Goal: Find specific page/section: Locate a particular part of the current website

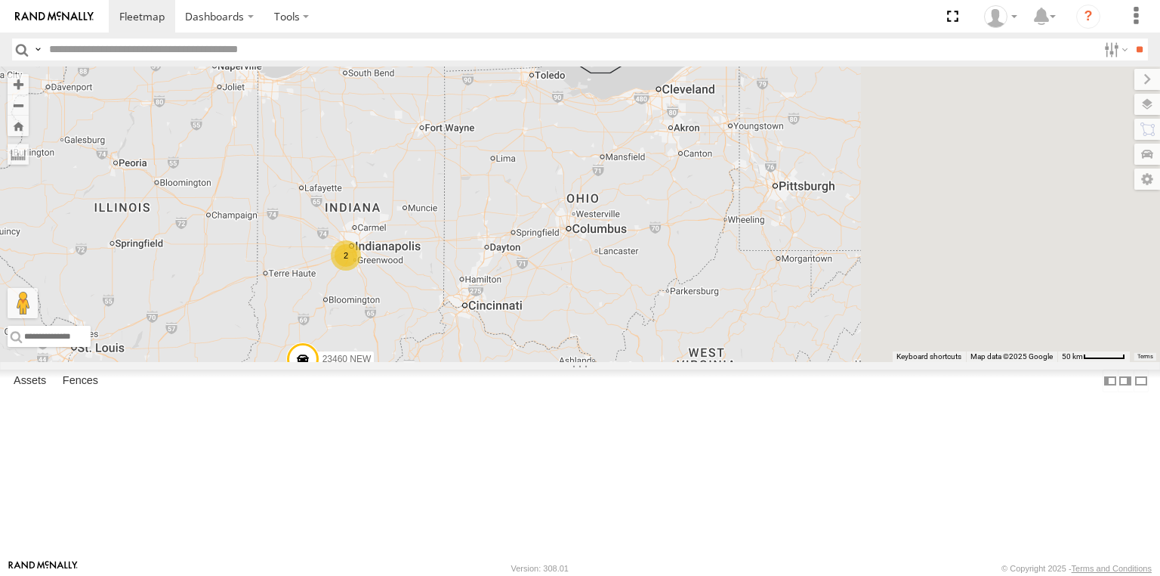
click at [684, 280] on div "2 23460 23460 NEW 23335 4G/Active" at bounding box center [580, 213] width 1160 height 295
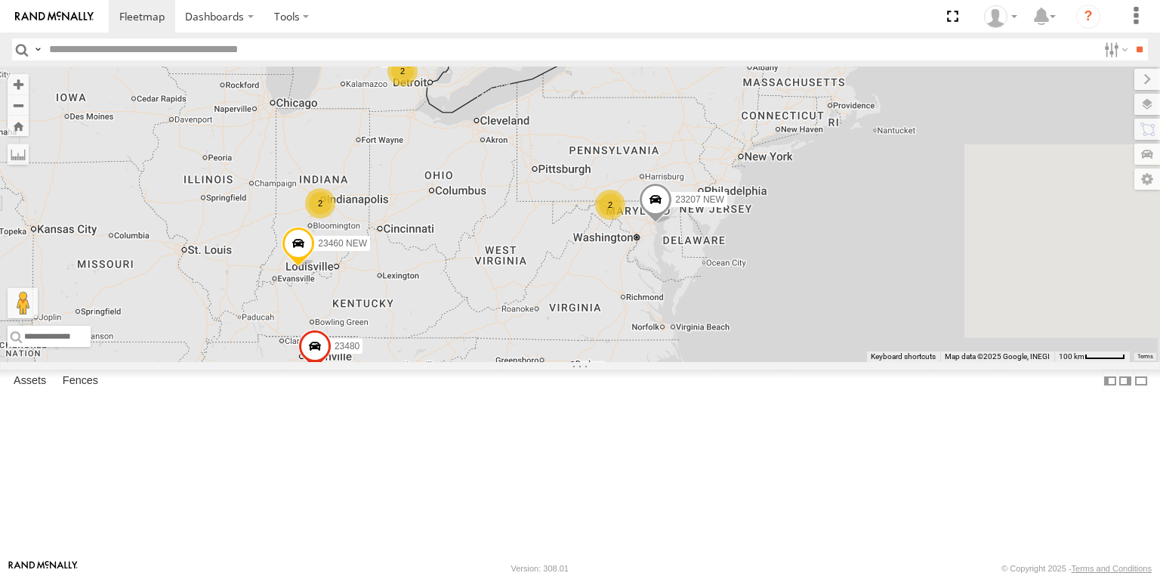
drag, startPoint x: 817, startPoint y: 414, endPoint x: 710, endPoint y: 364, distance: 118.3
click at [710, 362] on div "23460 NEW 2 23207 NEW 2 23335/Bad 2 2 23480" at bounding box center [580, 213] width 1160 height 295
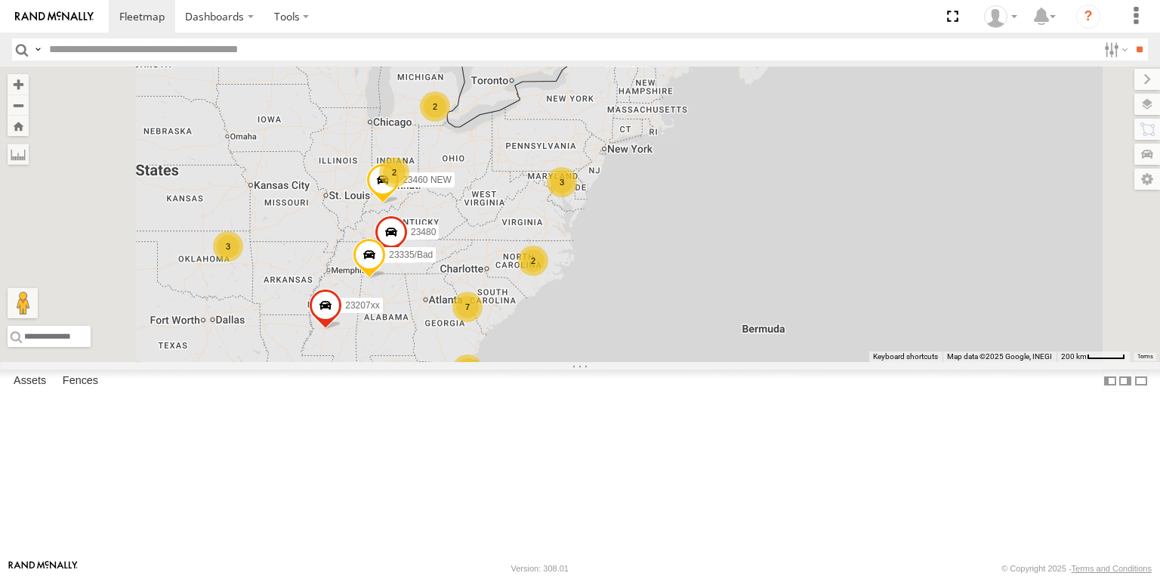
drag, startPoint x: 646, startPoint y: 351, endPoint x: 674, endPoint y: 311, distance: 48.2
click at [674, 311] on div "23335/Bad 23480 23460 NEW 2 7 3 2 23207xx 2 3 2" at bounding box center [580, 213] width 1160 height 295
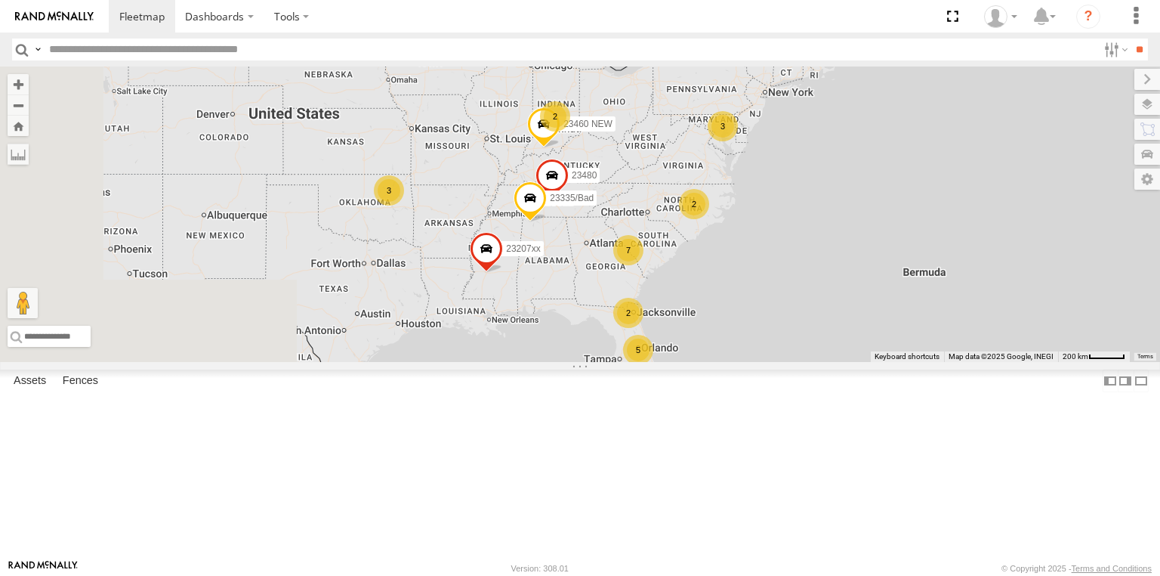
drag, startPoint x: 544, startPoint y: 412, endPoint x: 695, endPoint y: 375, distance: 155.6
click at [695, 362] on div "23335/Bad 23480 23460 NEW 2 7 3 2 23207xx 2 3 2 5" at bounding box center [580, 213] width 1160 height 295
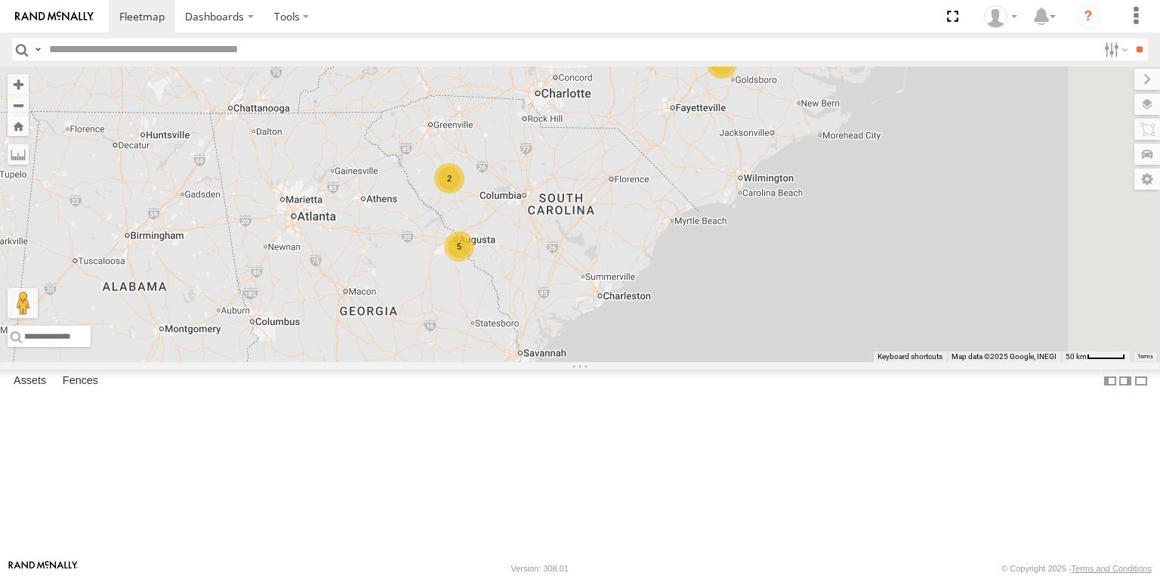
drag, startPoint x: 879, startPoint y: 201, endPoint x: 686, endPoint y: 360, distance: 250.1
click at [658, 362] on div "2 5 2 2 23480" at bounding box center [580, 213] width 1160 height 295
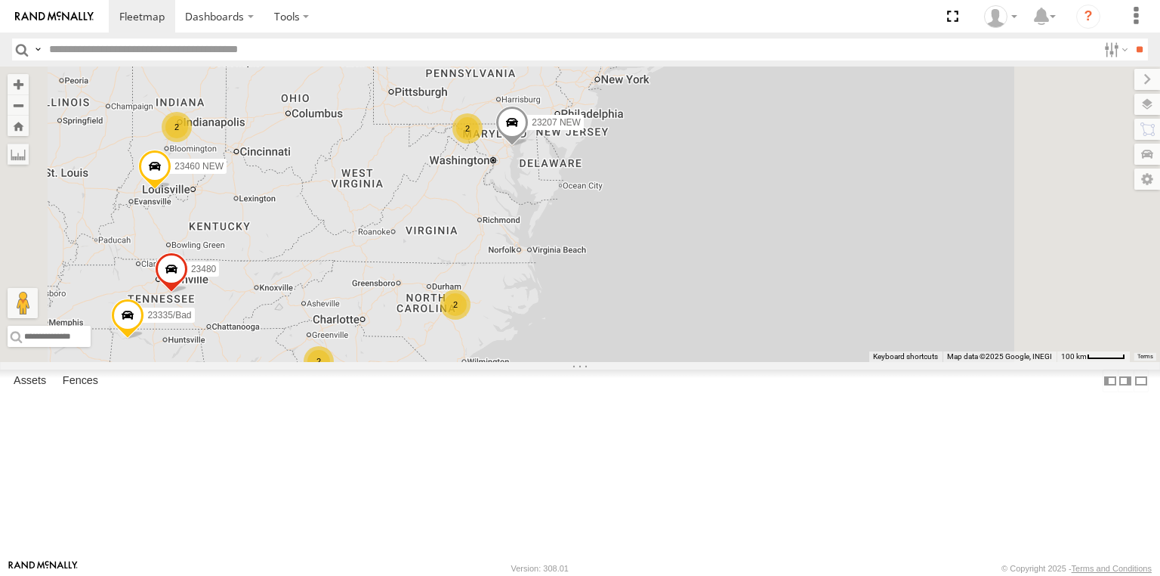
drag, startPoint x: 804, startPoint y: 226, endPoint x: 689, endPoint y: 335, distance: 158.7
click at [689, 335] on div "23480 2 5 23207 NEW 2 2 23335/Bad 2 2 23460 NEW" at bounding box center [580, 213] width 1160 height 295
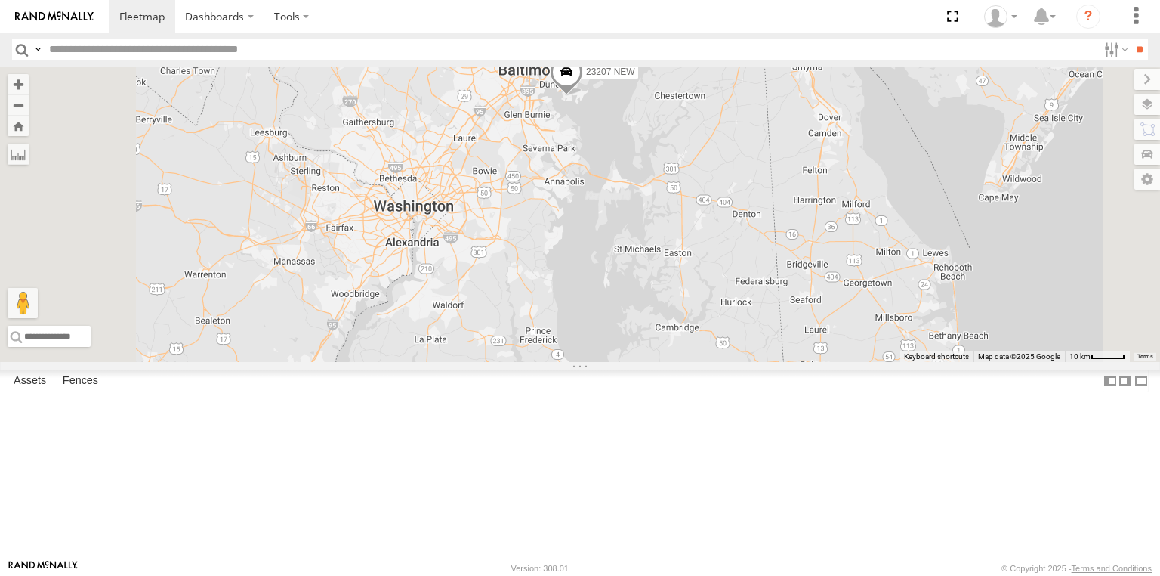
click at [583, 96] on span at bounding box center [566, 75] width 33 height 41
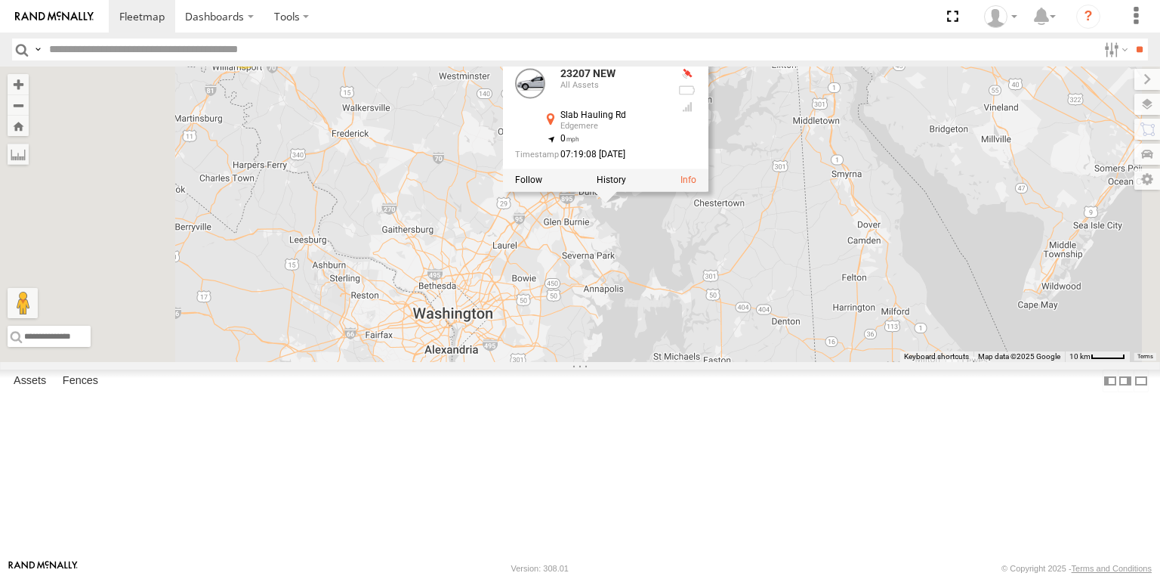
drag, startPoint x: 598, startPoint y: 289, endPoint x: 617, endPoint y: 431, distance: 142.5
click at [650, 362] on div "23480 23207 NEW 23335/Bad 23460 NEW 2 23207 NEW All Assets Slab Hauling Rd Edge…" at bounding box center [580, 213] width 1160 height 295
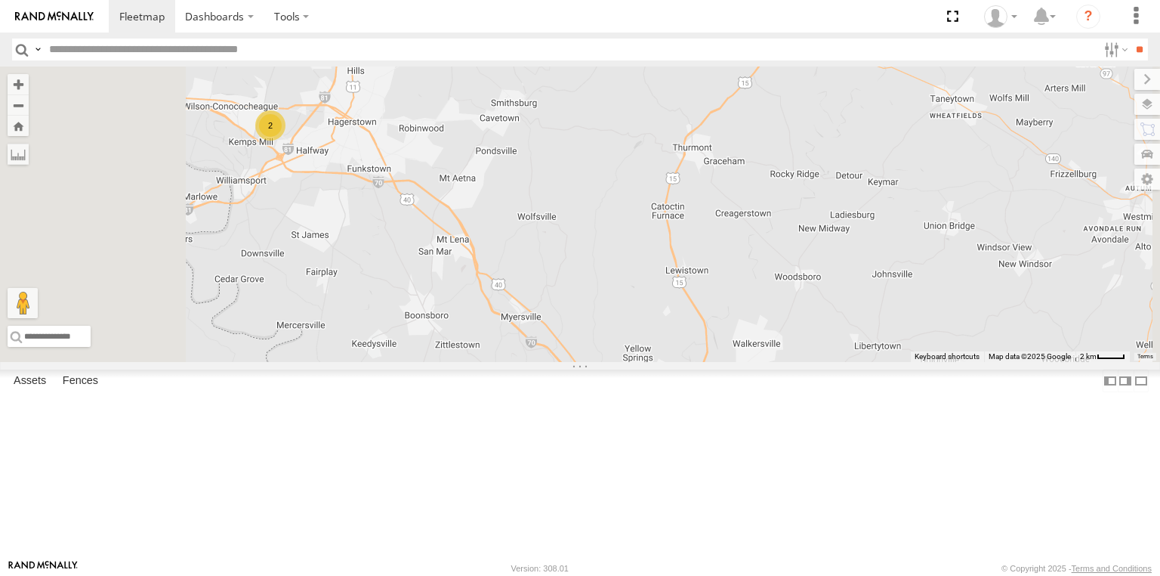
drag, startPoint x: 462, startPoint y: 252, endPoint x: 514, endPoint y: 303, distance: 72.1
click at [514, 304] on div "23480 23207 NEW 23335/Bad 23460 NEW 23207 NEW All Assets Slab Hauling Rd Edgeme…" at bounding box center [580, 213] width 1160 height 295
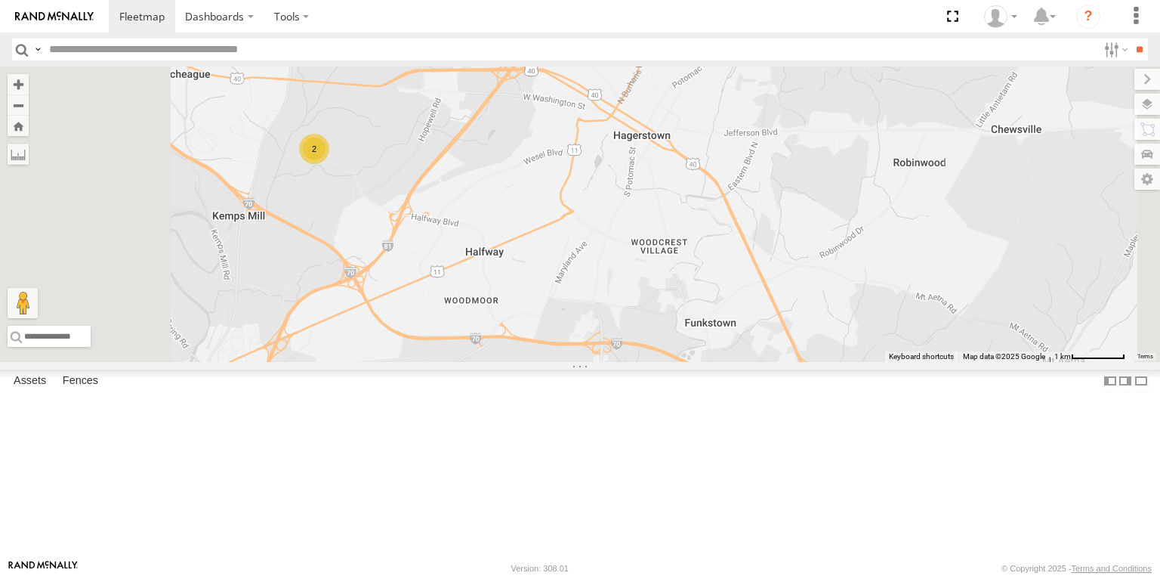
click at [329, 164] on div "2" at bounding box center [314, 149] width 30 height 30
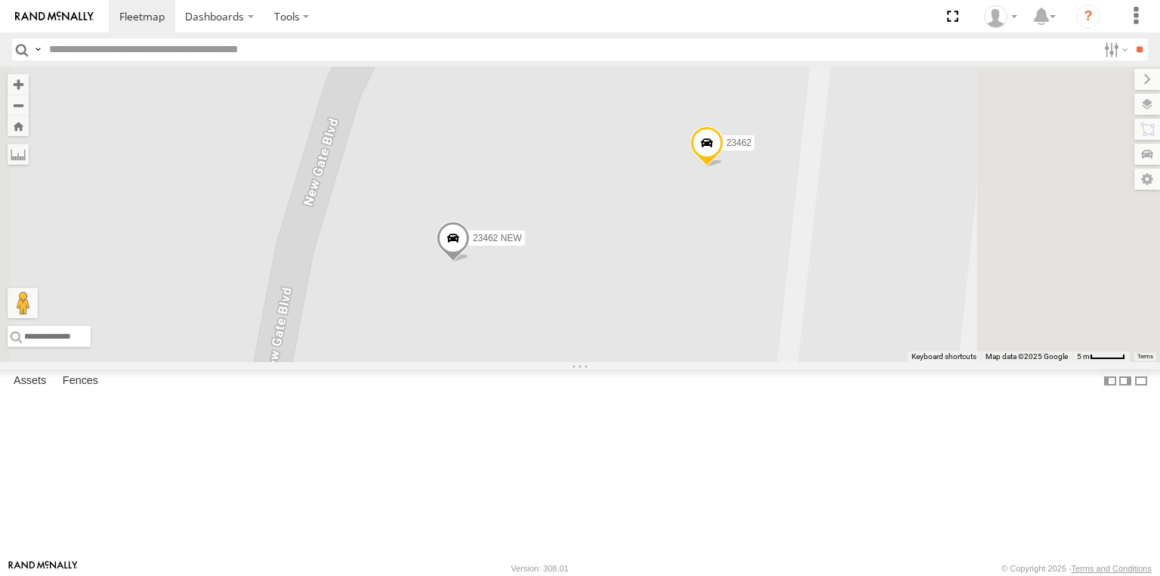
click at [724, 167] on span at bounding box center [706, 146] width 33 height 41
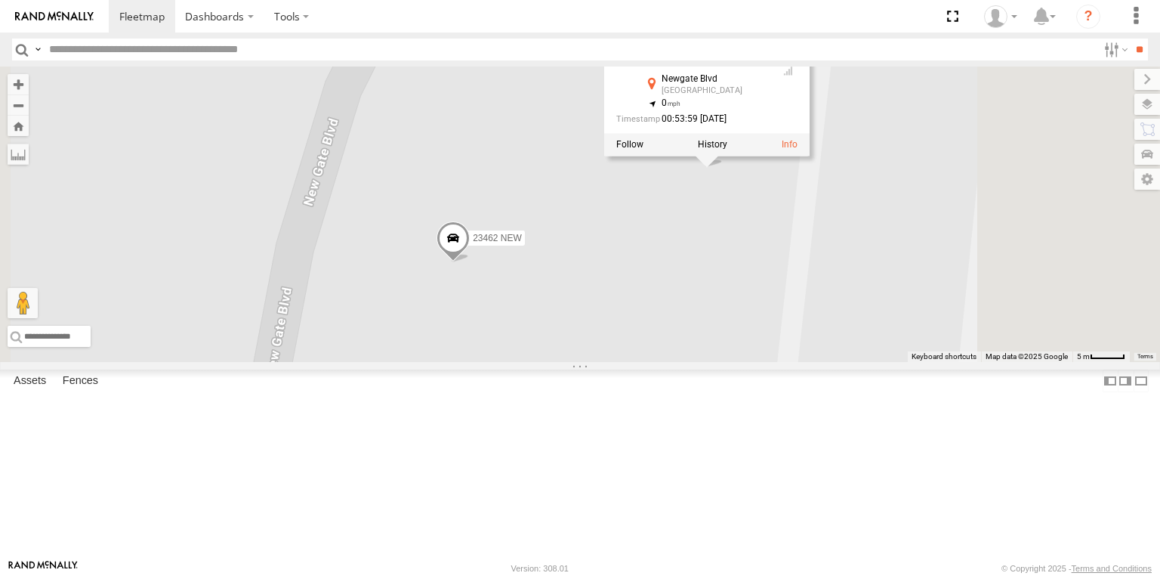
click at [872, 308] on div "23480 23207 NEW 23335/Bad 23460 NEW 23462 23462 NEW 23462 [GEOGRAPHIC_DATA] , -…" at bounding box center [580, 213] width 1160 height 295
drag, startPoint x: 833, startPoint y: 351, endPoint x: 819, endPoint y: 375, distance: 27.7
click at [825, 361] on div "23480 23207 NEW 23335/Bad 23460 NEW 23462 23462 NEW 23462 [GEOGRAPHIC_DATA] , -…" at bounding box center [580, 213] width 1160 height 295
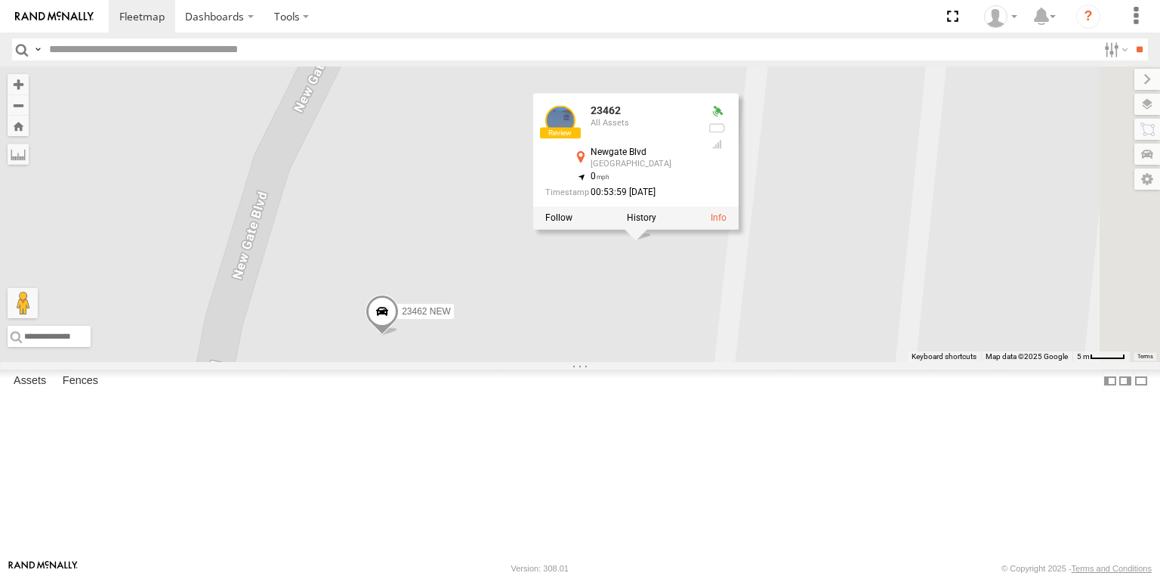
click at [816, 362] on div "23480 23207 NEW 23335/Bad 23460 NEW 23462 23462 NEW 23462 [GEOGRAPHIC_DATA] , -…" at bounding box center [580, 213] width 1160 height 295
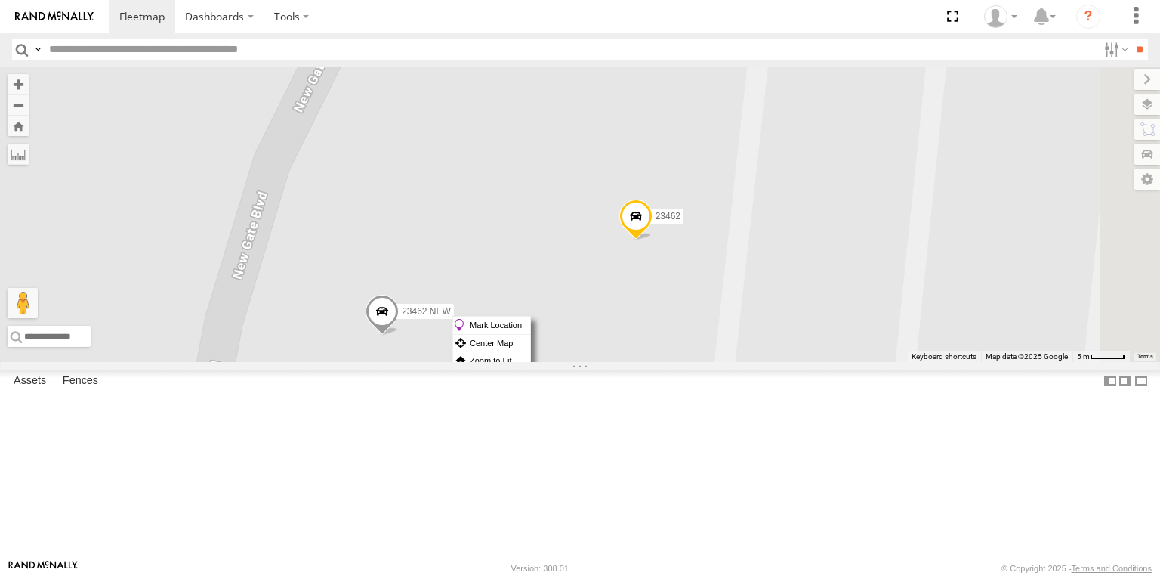
drag, startPoint x: 830, startPoint y: 316, endPoint x: 860, endPoint y: 326, distance: 31.1
click at [530, 326] on label "Mark Location" at bounding box center [491, 325] width 77 height 17
click at [658, 218] on span at bounding box center [641, 197] width 33 height 41
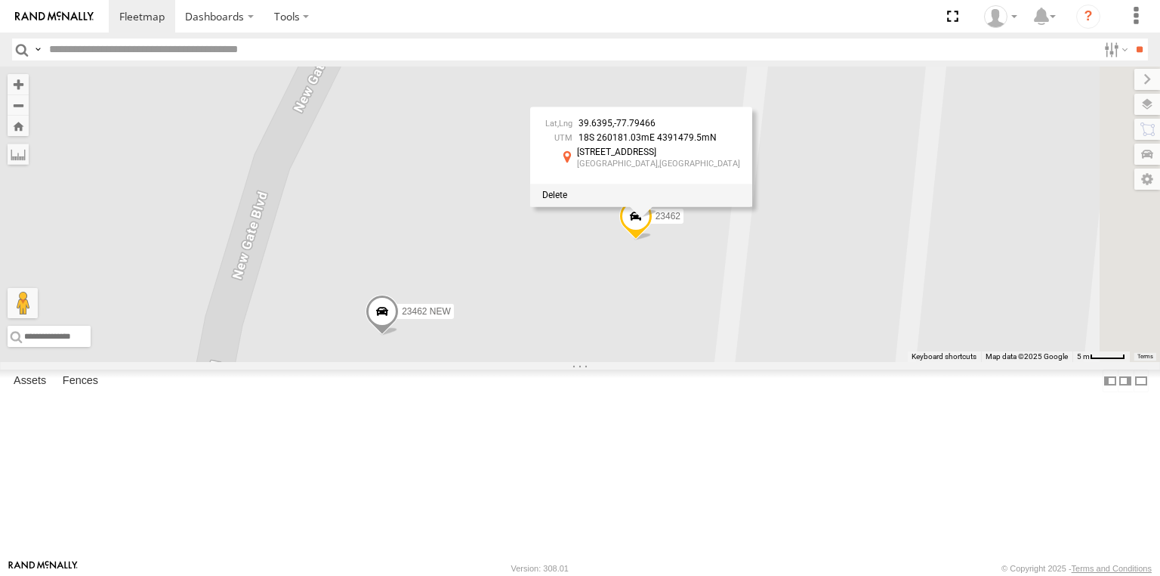
drag, startPoint x: 825, startPoint y: 321, endPoint x: 841, endPoint y: 338, distance: 23.0
click at [752, 206] on div "39.6395 , -77.79466 18S 260181.03mE 4391479.5mN [STREET_ADDRESS] -77.79466 Asse…" at bounding box center [641, 157] width 222 height 100
drag, startPoint x: 721, startPoint y: 309, endPoint x: 712, endPoint y: 309, distance: 9.8
click at [712, 309] on div "23480 23207 NEW 23335/Bad 23460 NEW 23462 23462 NEW 39.6395 , -77.79466 18S 260…" at bounding box center [580, 213] width 1160 height 295
click at [696, 357] on div "23480 23207 NEW 23335/Bad 23460 NEW 23462 23462 NEW 39.6395 , -77.79466 18S 260…" at bounding box center [580, 213] width 1160 height 295
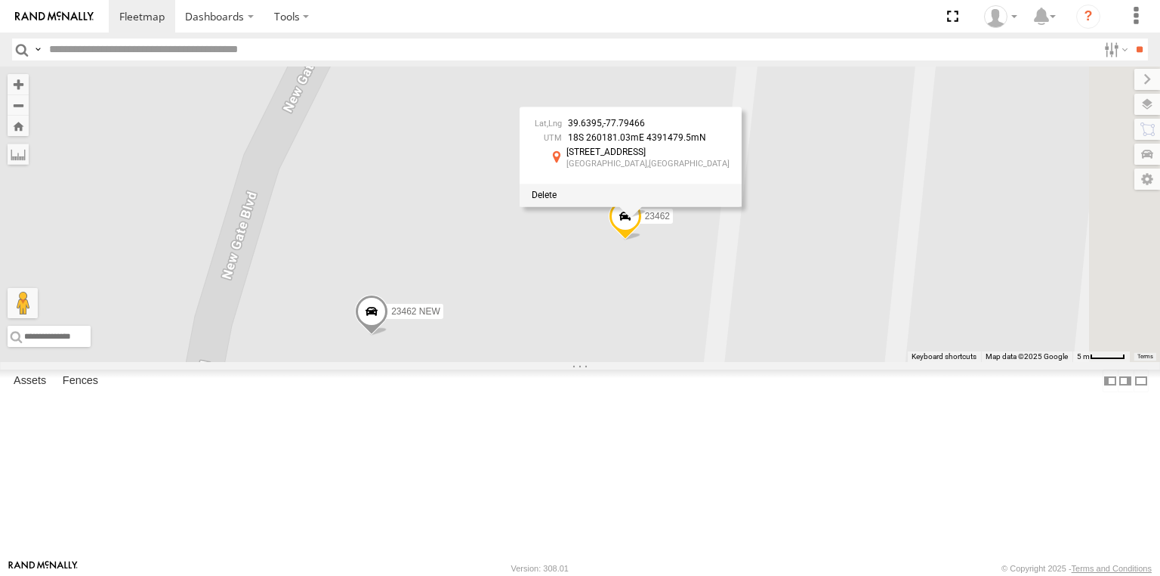
click at [702, 362] on div "23480 23207 NEW 23335/Bad 23460 NEW 23462 23462 NEW 39.6395 , -77.79466 18S 260…" at bounding box center [580, 213] width 1160 height 295
click at [388, 335] on span at bounding box center [371, 315] width 33 height 41
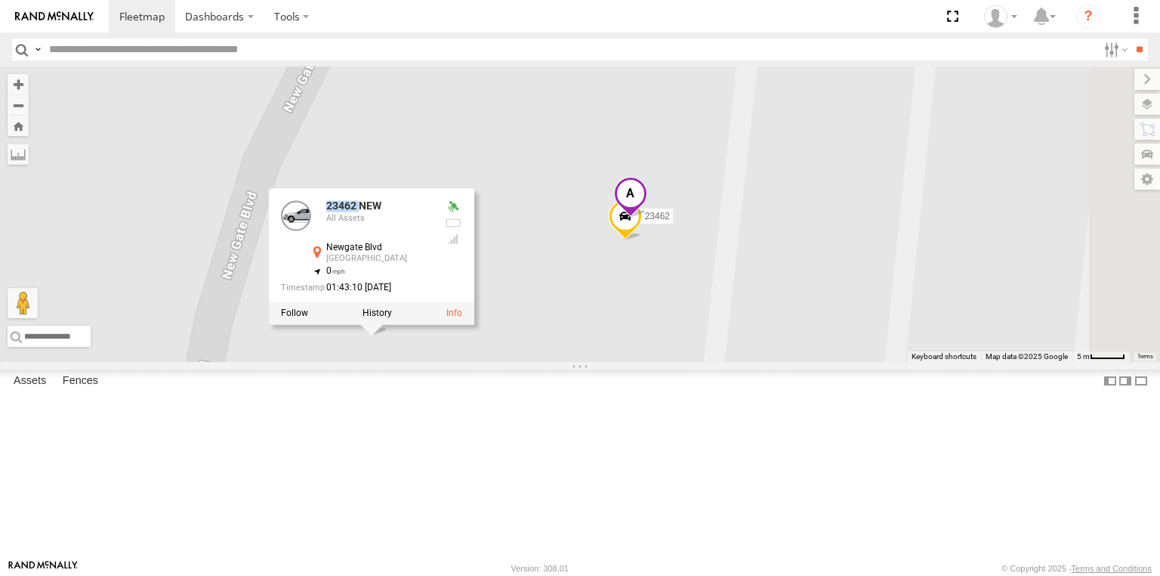
drag, startPoint x: 547, startPoint y: 309, endPoint x: 514, endPoint y: 310, distance: 33.2
click at [432, 236] on div "23462 NEW All Assets" at bounding box center [356, 218] width 151 height 36
copy div "23462"
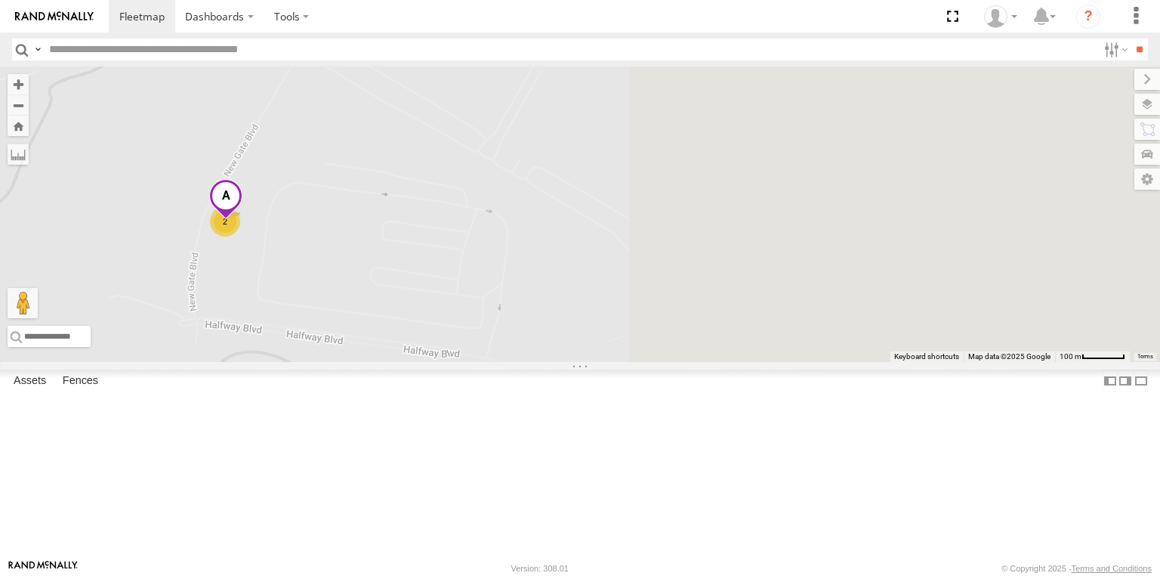
drag, startPoint x: 964, startPoint y: 420, endPoint x: 537, endPoint y: 381, distance: 428.6
click at [525, 362] on div "23480 23207 NEW 23335/Bad 23460 NEW 2" at bounding box center [580, 213] width 1160 height 295
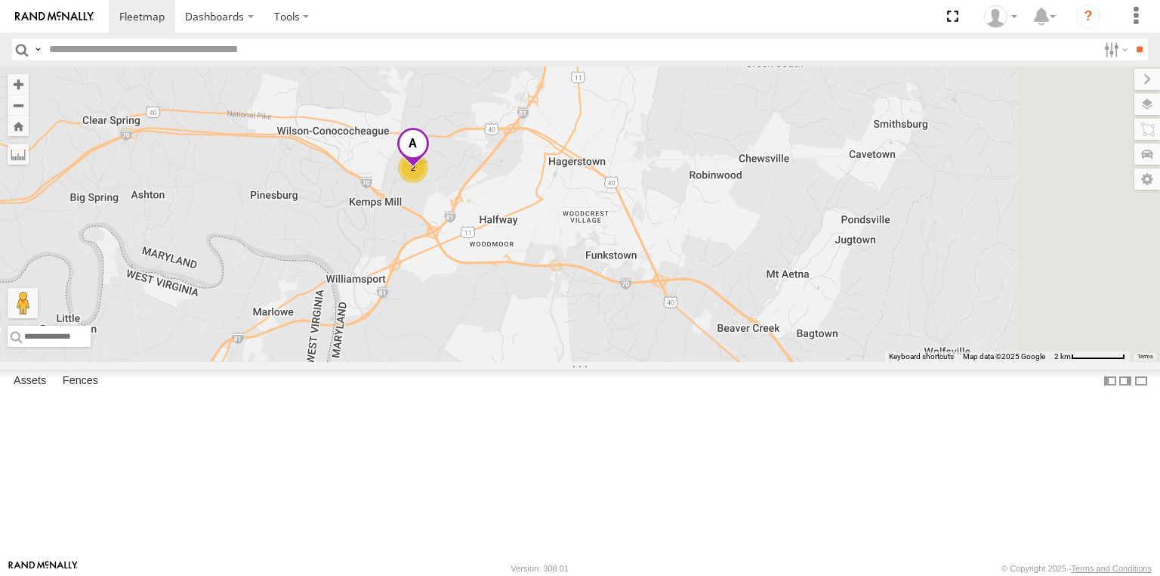
drag, startPoint x: 816, startPoint y: 404, endPoint x: 662, endPoint y: 287, distance: 193.6
click at [662, 287] on div "23480 23207 NEW 23335/Bad 23460 NEW 2" at bounding box center [580, 213] width 1160 height 295
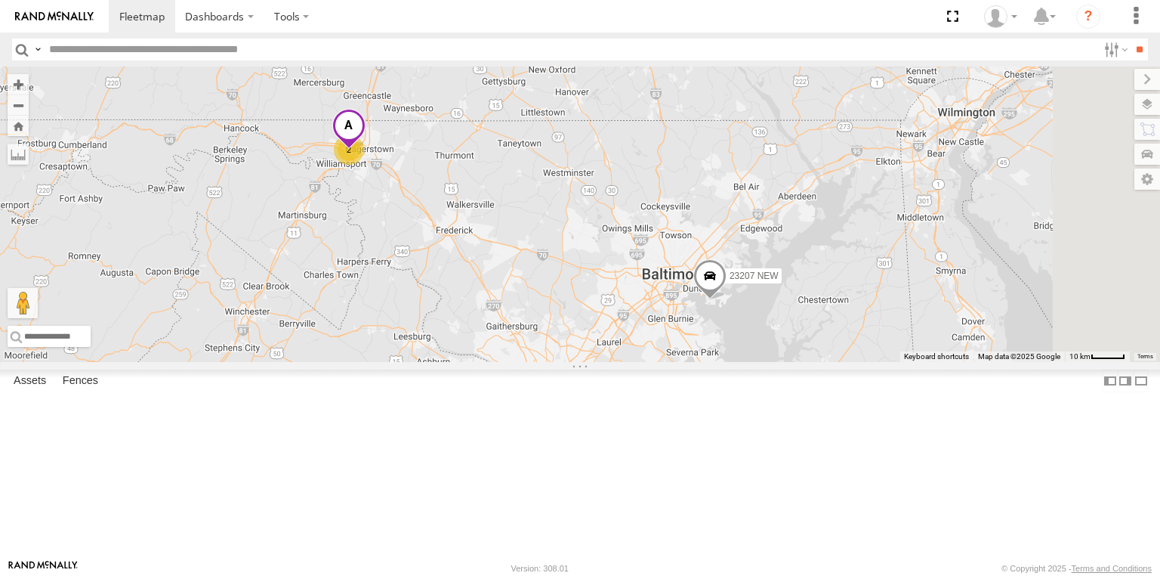
drag, startPoint x: 796, startPoint y: 348, endPoint x: 686, endPoint y: 304, distance: 118.7
click at [686, 304] on div "23480 23207 NEW 23335/Bad 23460 NEW 2" at bounding box center [580, 213] width 1160 height 295
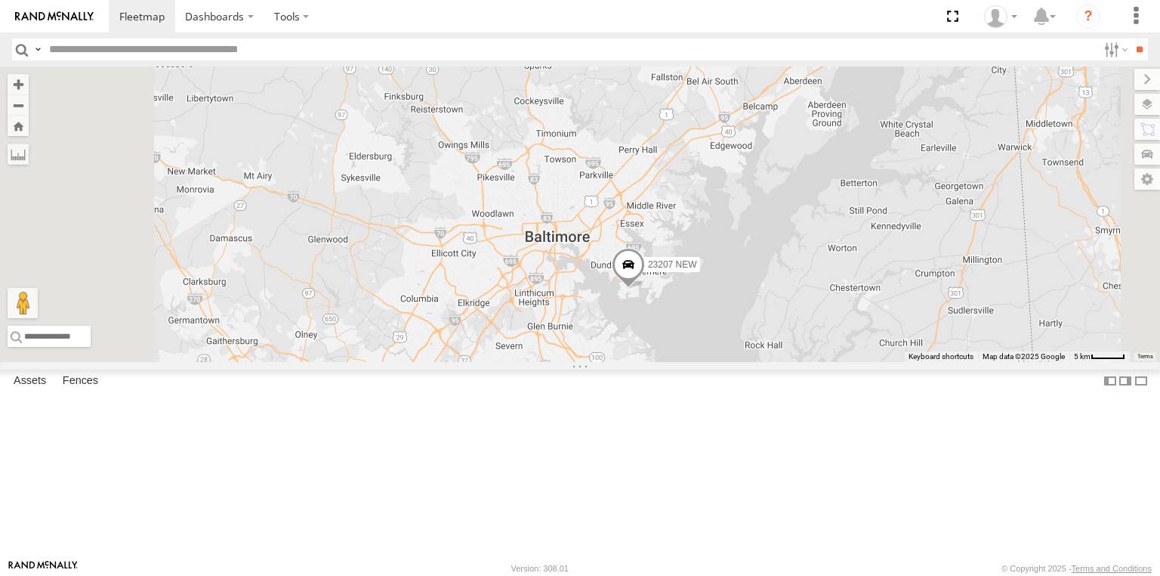
click at [645, 288] on span at bounding box center [628, 267] width 33 height 41
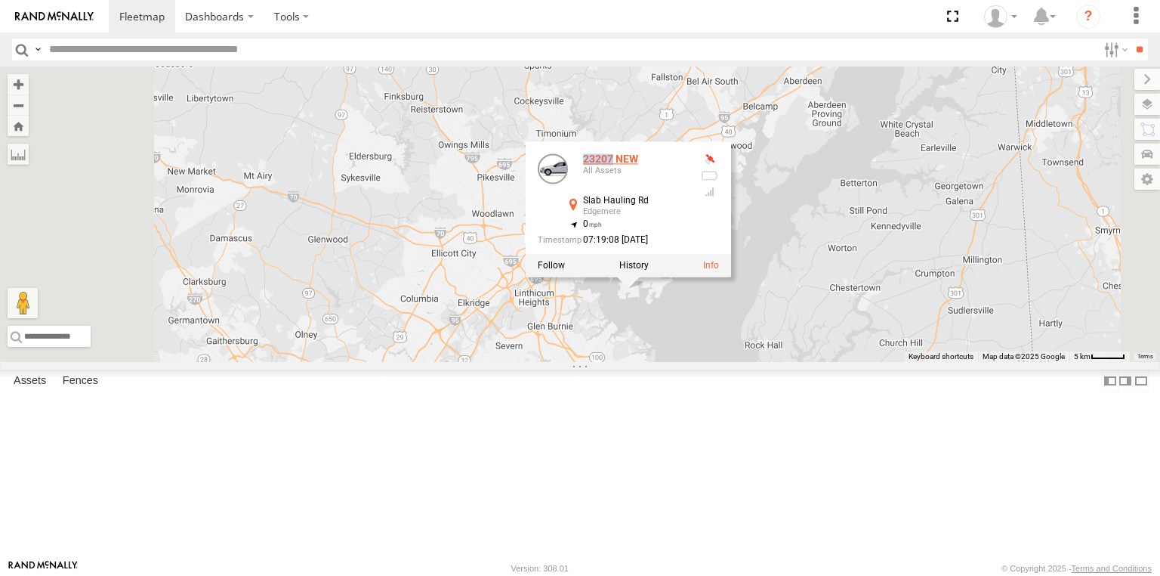
drag, startPoint x: 802, startPoint y: 261, endPoint x: 773, endPoint y: 258, distance: 29.6
click at [689, 165] on div "23207 NEW" at bounding box center [636, 158] width 106 height 11
copy div "23207"
click at [823, 362] on div "23480 23207 NEW 23335/Bad 23460 NEW 23207 NEW All Assets Slab Hauling Rd Edgeme…" at bounding box center [580, 213] width 1160 height 295
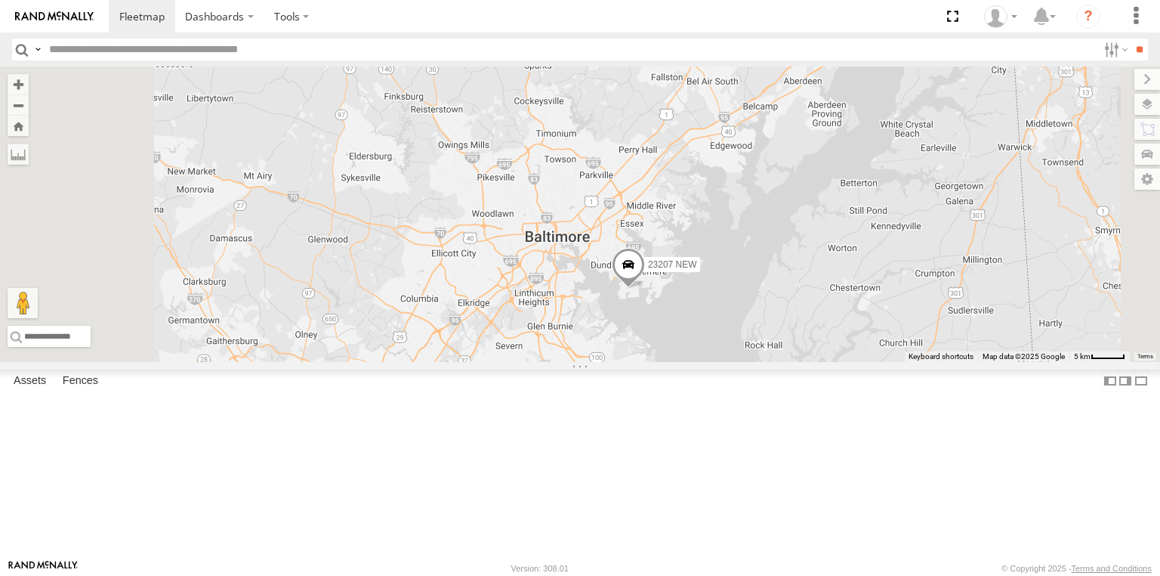
click at [645, 288] on span at bounding box center [628, 267] width 33 height 41
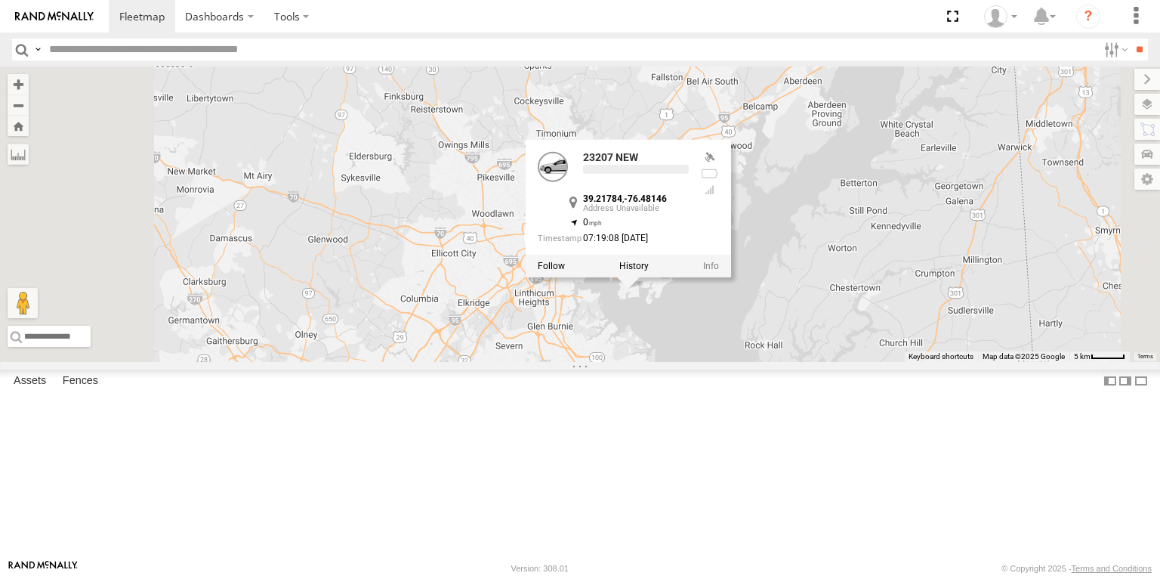
click at [789, 362] on div "23480 23207 NEW 23335/Bad 23460 NEW 23207 NEW 39.21784 , -76.48146 0 07:19:08 […" at bounding box center [580, 213] width 1160 height 295
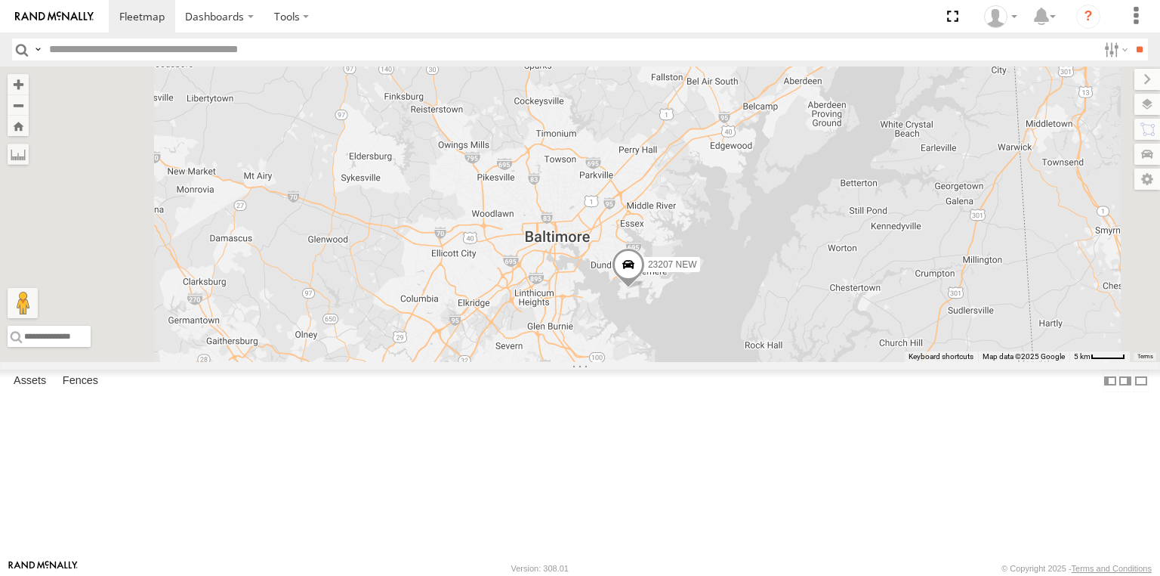
drag, startPoint x: 810, startPoint y: 369, endPoint x: 826, endPoint y: 377, distance: 17.9
click at [510, 377] on label "Mark Location" at bounding box center [471, 377] width 77 height 17
click at [638, 270] on span at bounding box center [620, 249] width 33 height 41
